Goal: Information Seeking & Learning: Find specific fact

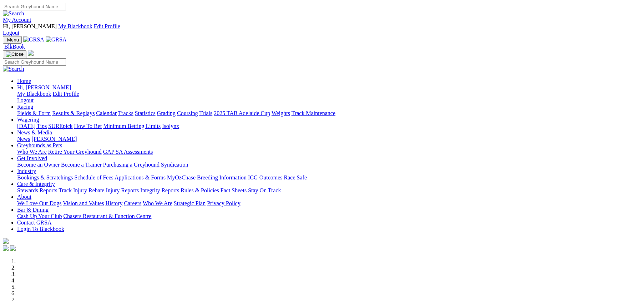
click at [95, 110] on link "Results & Replays" at bounding box center [73, 113] width 42 height 6
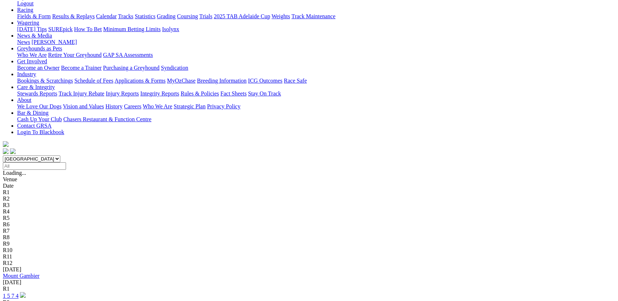
scroll to position [117, 0]
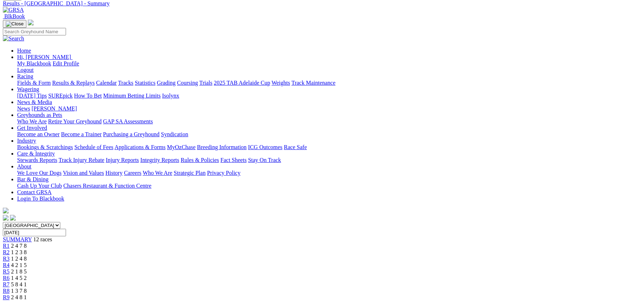
scroll to position [39, 0]
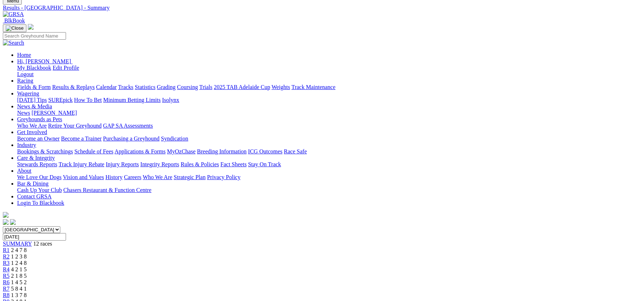
click at [66, 233] on input "Thursday, 2 Oct 2025" at bounding box center [34, 236] width 63 height 7
type input "[DATE]"
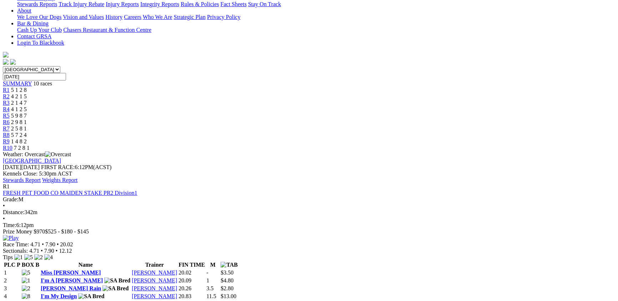
scroll to position [272, 0]
